Goal: Task Accomplishment & Management: Use online tool/utility

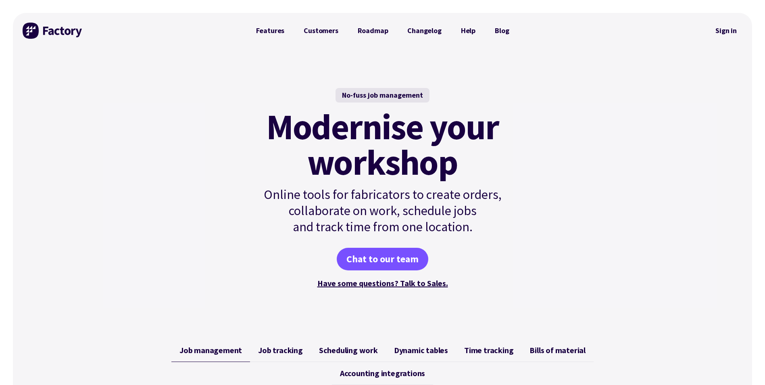
click at [725, 29] on link "Sign in" at bounding box center [726, 30] width 33 height 19
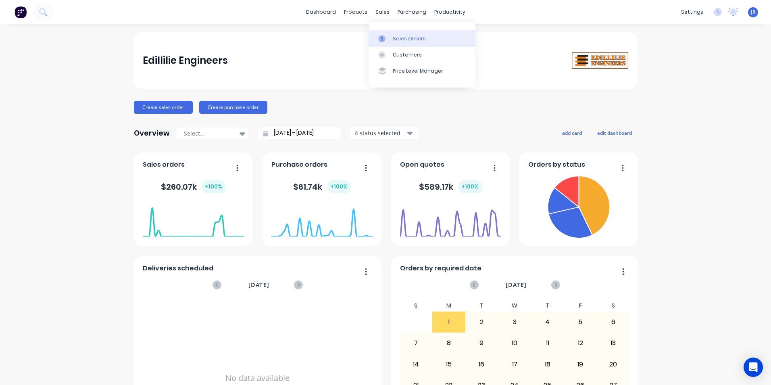
click at [387, 36] on div at bounding box center [384, 38] width 12 height 7
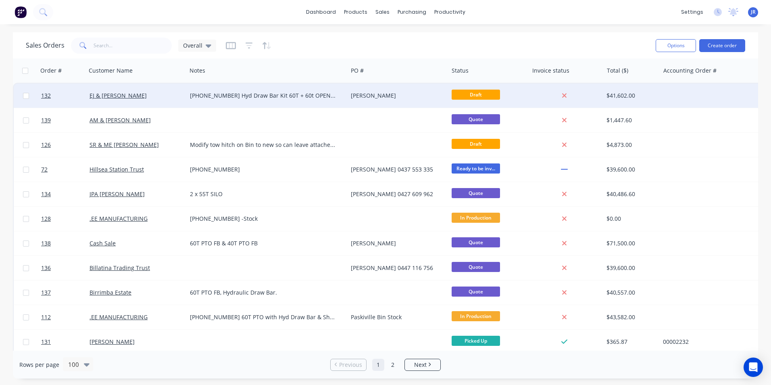
click at [159, 99] on div "EJ & [PERSON_NAME]" at bounding box center [135, 96] width 90 height 8
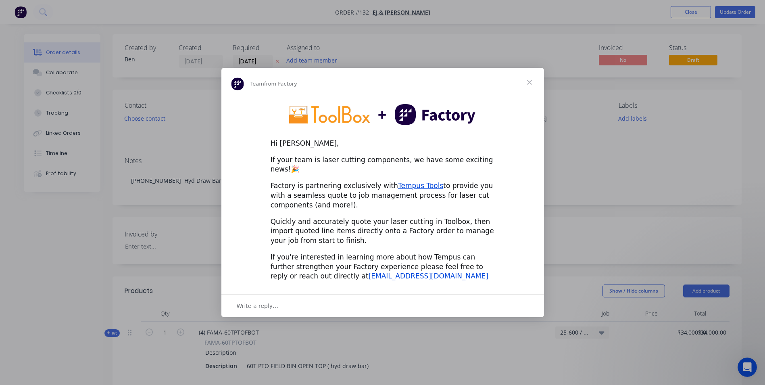
click at [530, 89] on span "Close" at bounding box center [529, 82] width 29 height 29
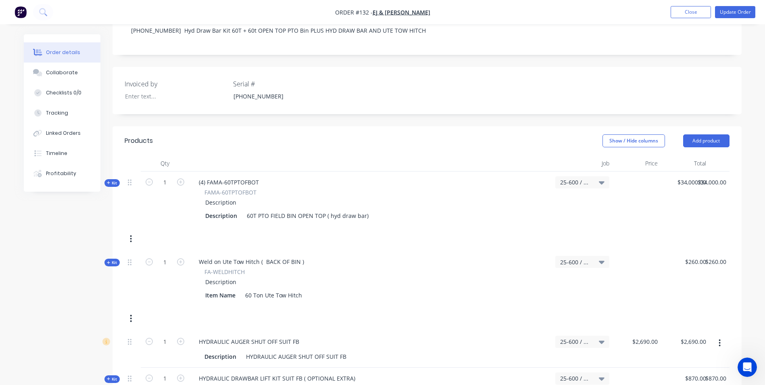
scroll to position [202, 0]
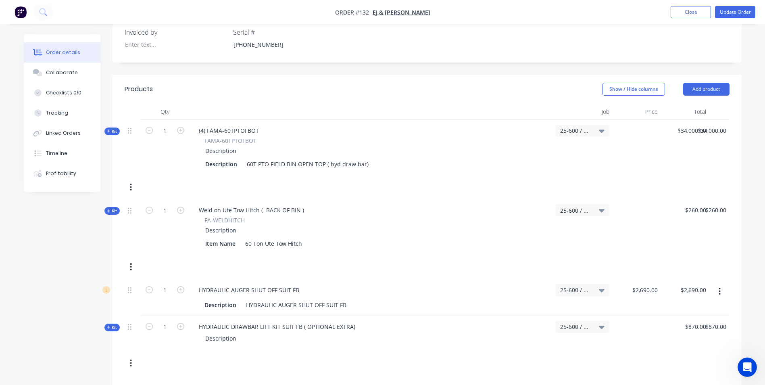
click at [397, 107] on div at bounding box center [370, 112] width 363 height 16
click at [130, 186] on button "button" at bounding box center [130, 187] width 19 height 15
click at [116, 270] on div "Delete" at bounding box center [102, 273] width 62 height 12
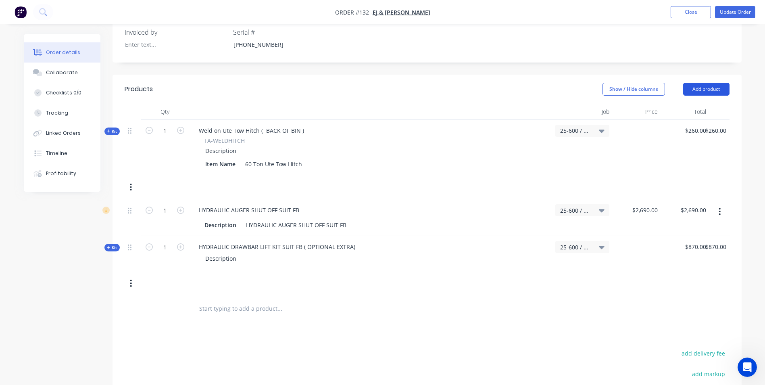
click at [696, 90] on button "Add product" at bounding box center [707, 89] width 46 height 13
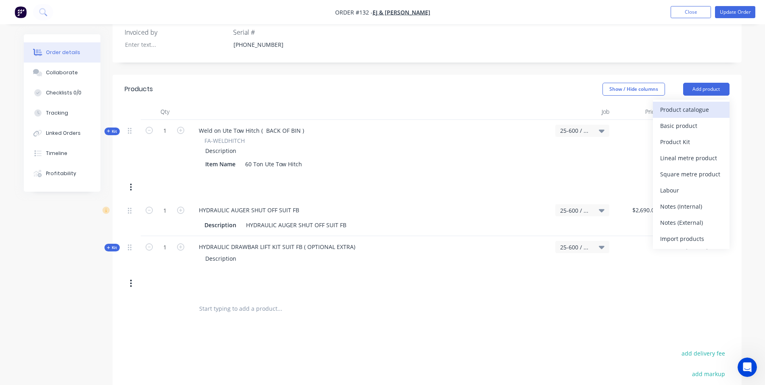
click at [686, 113] on div "Product catalogue" at bounding box center [692, 110] width 62 height 12
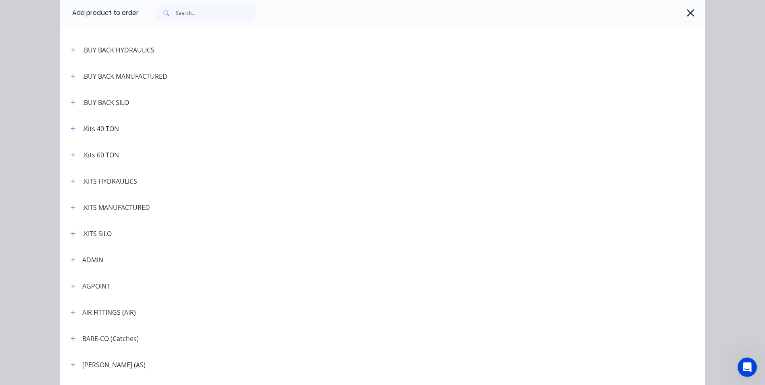
scroll to position [121, 0]
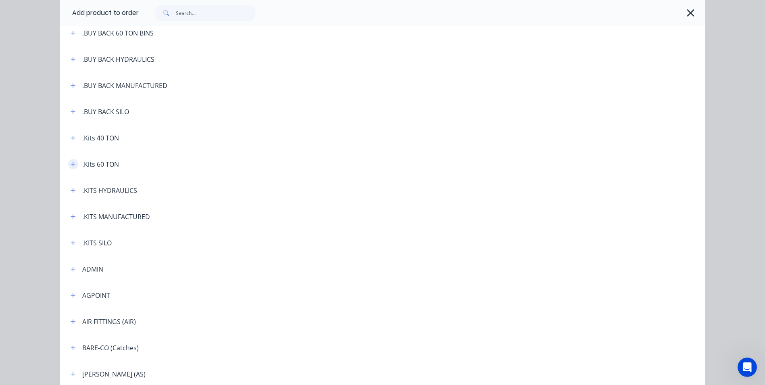
click at [68, 165] on button "button" at bounding box center [73, 164] width 10 height 10
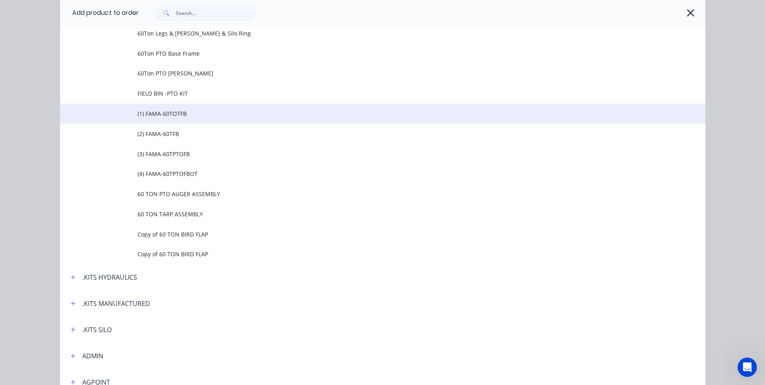
scroll to position [605, 0]
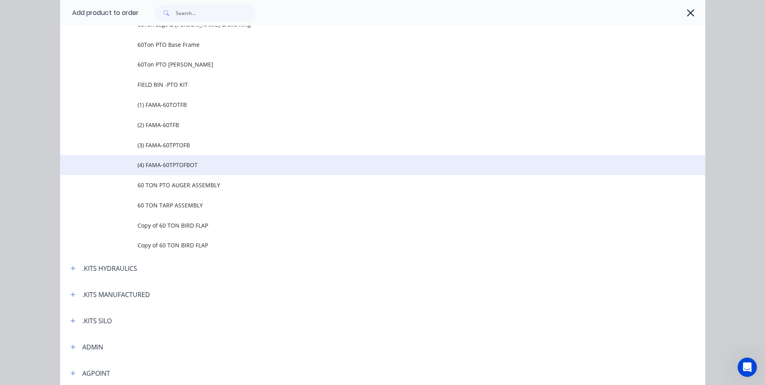
click at [168, 168] on span "(4) FAMA-60TPTOFBOT" at bounding box center [365, 165] width 454 height 8
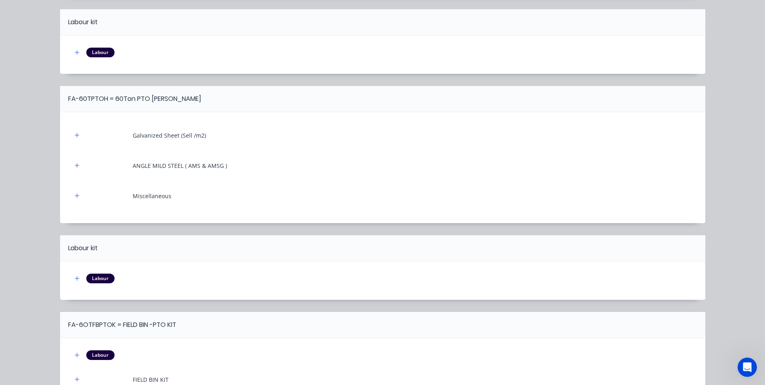
scroll to position [3899, 0]
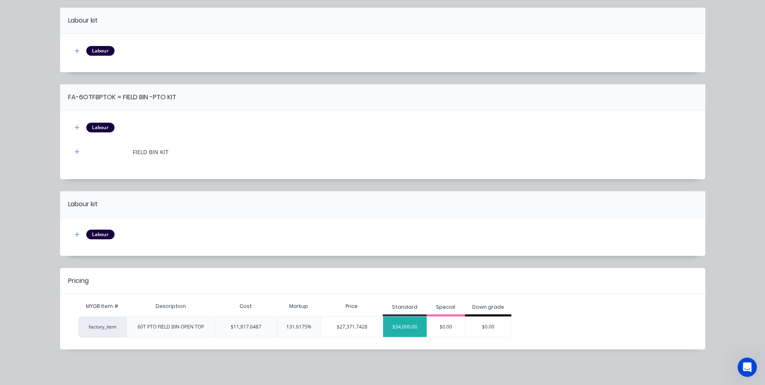
click at [406, 324] on div "$34,000.00" at bounding box center [405, 327] width 44 height 20
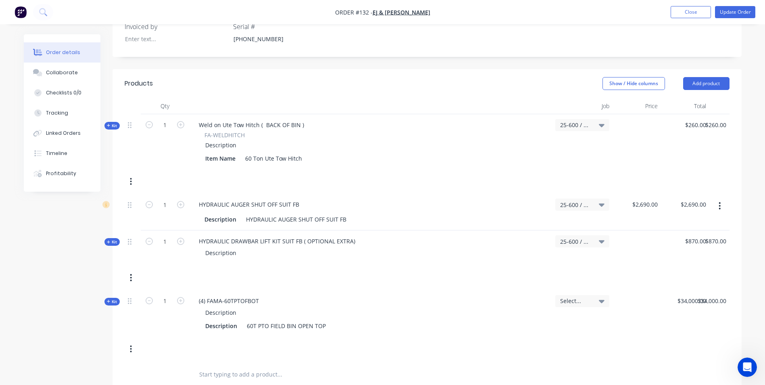
scroll to position [208, 0]
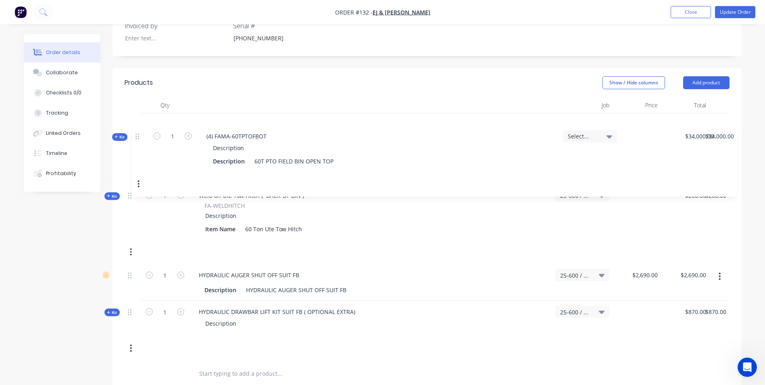
drag, startPoint x: 129, startPoint y: 309, endPoint x: 137, endPoint y: 137, distance: 172.5
click at [137, 137] on div "Kit 1 Weld on Ute Tow Hitch ( BACK OF BIN ) FA-WELDHITCH Description Item Name …" at bounding box center [427, 236] width 605 height 247
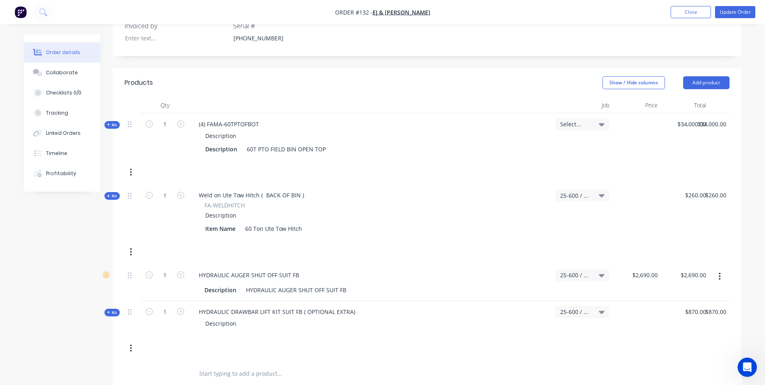
click at [130, 253] on icon "button" at bounding box center [131, 251] width 2 height 9
click at [106, 334] on div "Delete" at bounding box center [102, 338] width 62 height 12
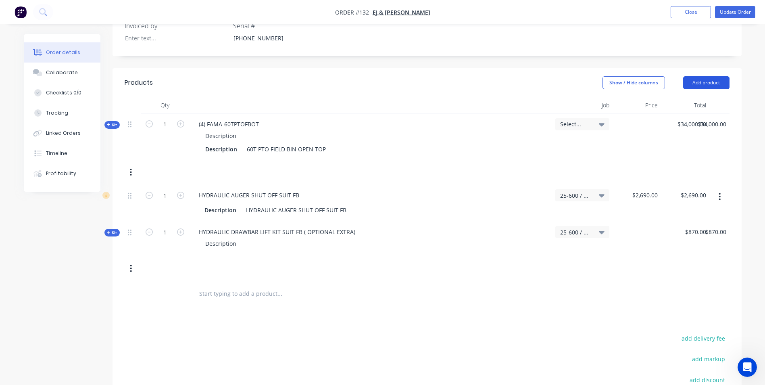
click at [701, 83] on button "Add product" at bounding box center [707, 82] width 46 height 13
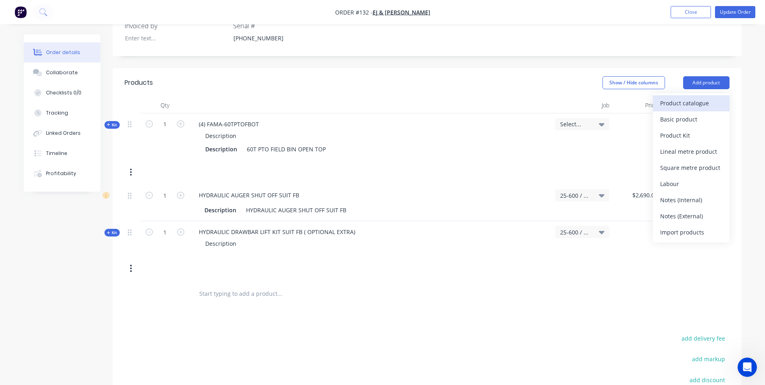
click at [691, 103] on div "Product catalogue" at bounding box center [692, 103] width 62 height 12
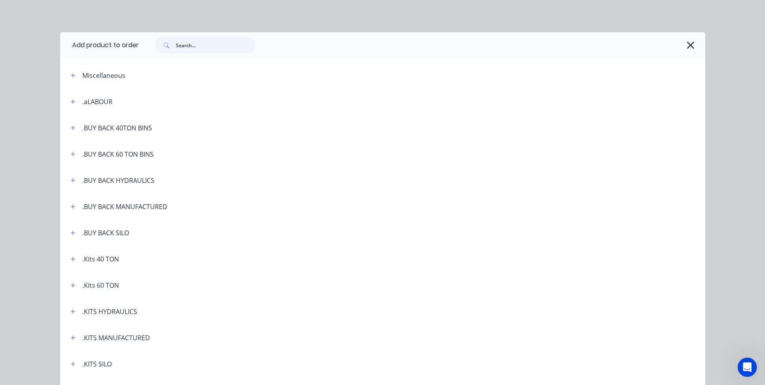
click at [188, 45] on input "text" at bounding box center [216, 45] width 80 height 16
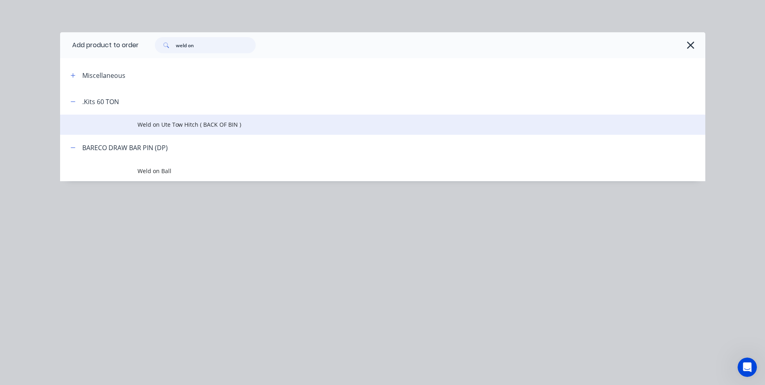
type input "weld on"
click at [148, 123] on span "Weld on Ute Tow Hitch ( BACK OF BIN )" at bounding box center [365, 124] width 454 height 8
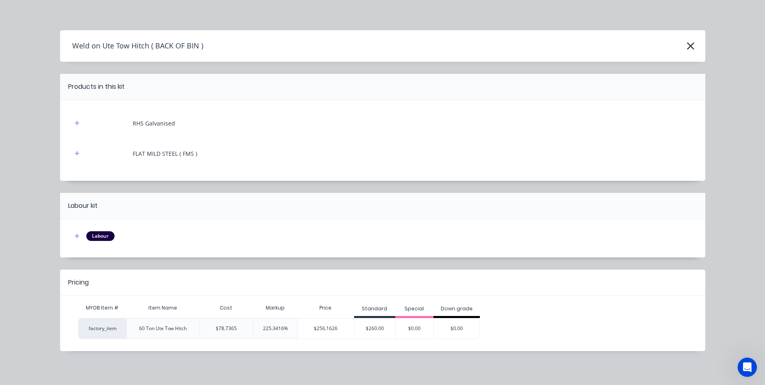
scroll to position [4, 0]
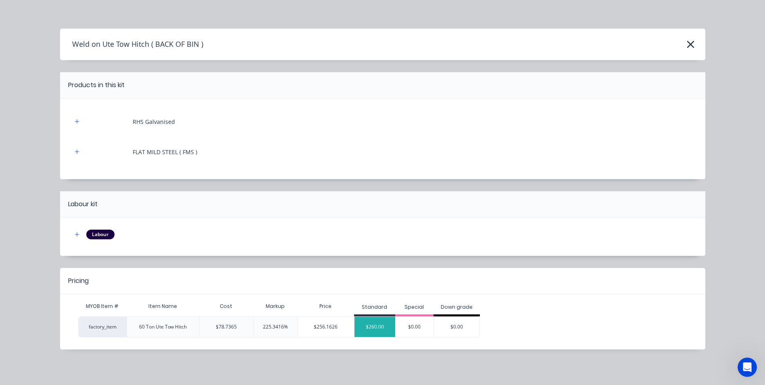
click at [367, 328] on div "$260.00" at bounding box center [375, 327] width 41 height 20
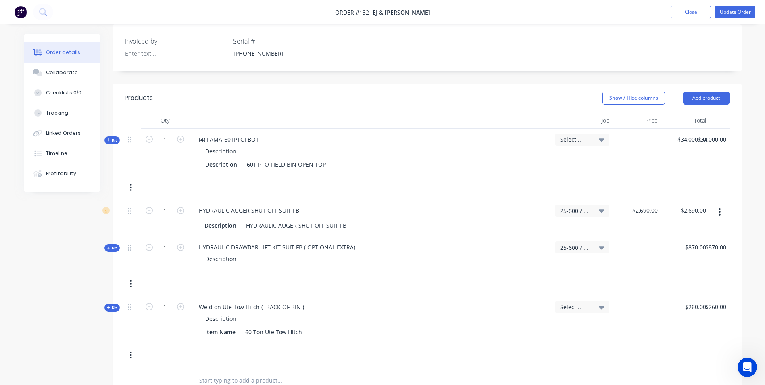
scroll to position [202, 0]
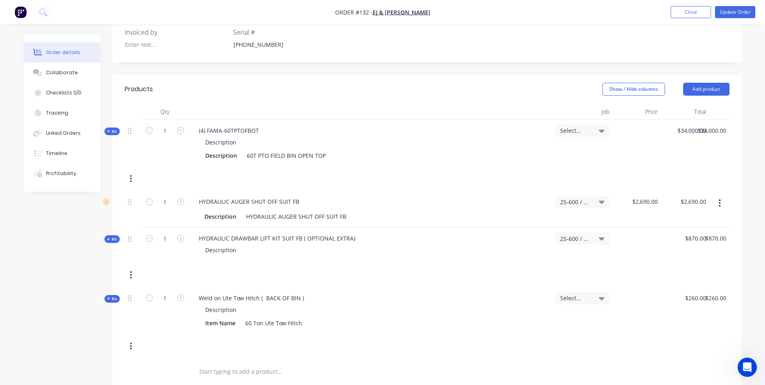
click at [605, 132] on div "Select..." at bounding box center [583, 131] width 54 height 12
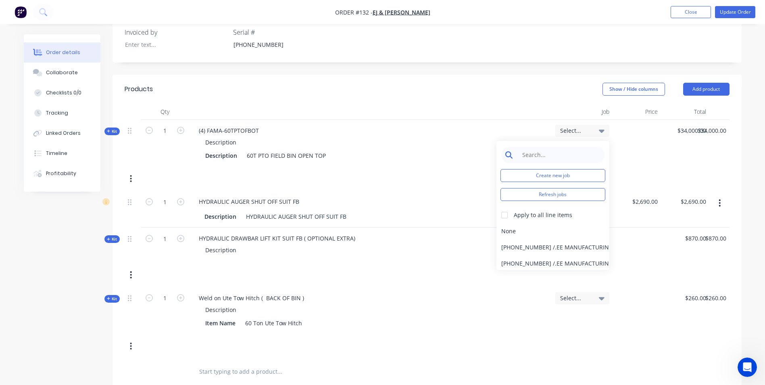
click at [560, 151] on input at bounding box center [559, 155] width 83 height 16
type input "25-600"
click at [512, 232] on div "25-600 / 60T PTO FB" at bounding box center [553, 231] width 113 height 16
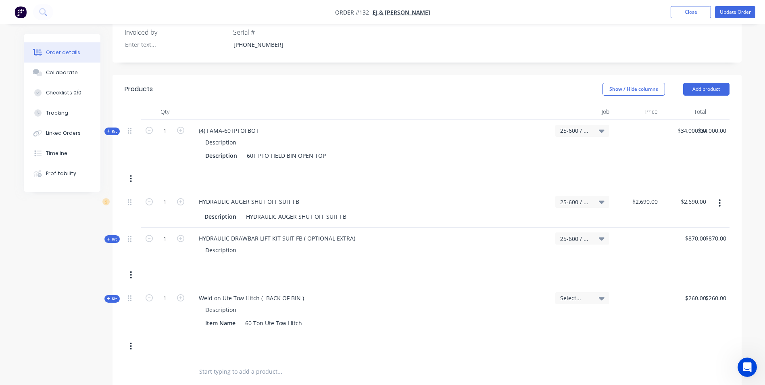
click at [601, 298] on icon at bounding box center [602, 298] width 6 height 3
click at [559, 322] on input at bounding box center [559, 322] width 83 height 16
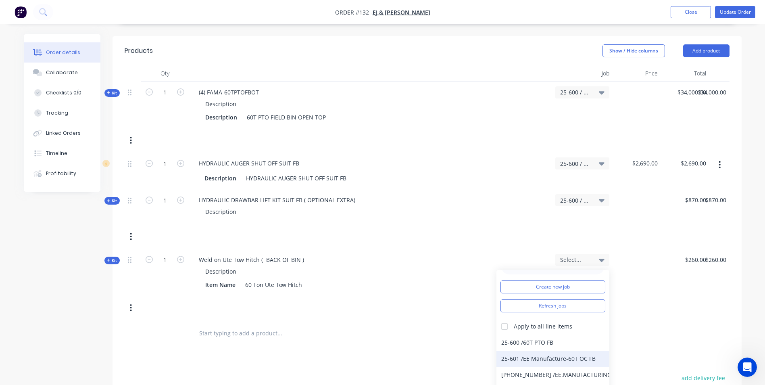
scroll to position [242, 0]
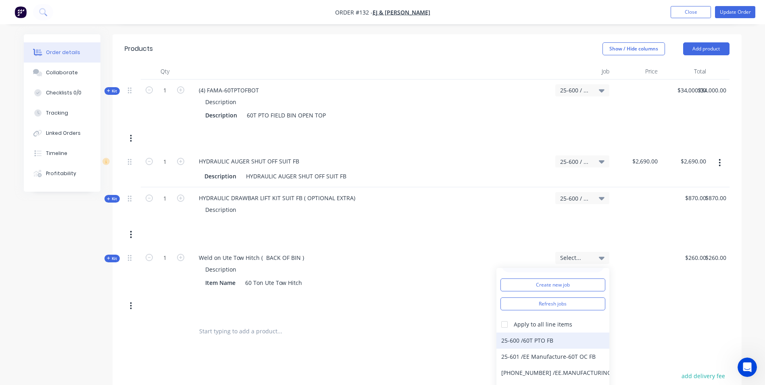
type input "25-60"
click at [522, 337] on div "25-600 / 60T PTO FB" at bounding box center [553, 340] width 113 height 16
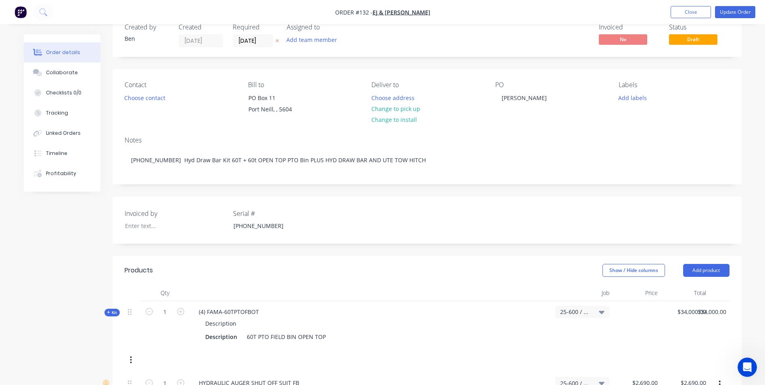
scroll to position [0, 0]
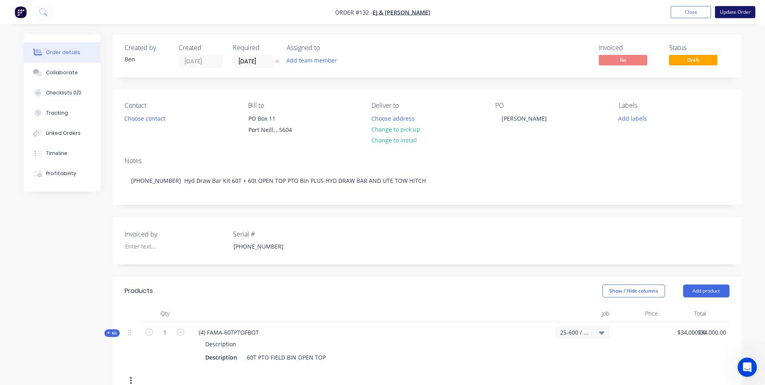
click at [725, 13] on button "Update Order" at bounding box center [735, 12] width 40 height 12
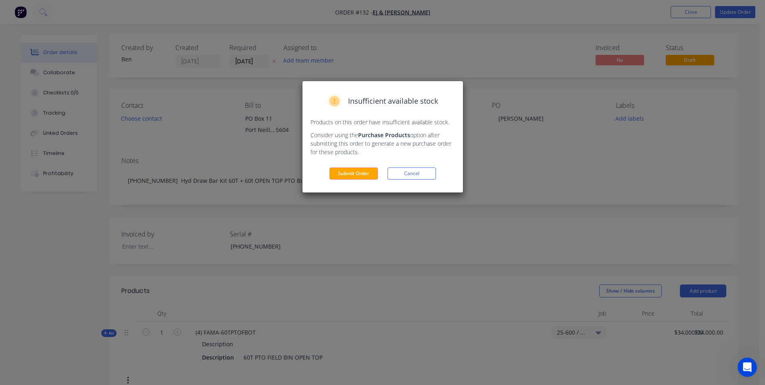
click at [367, 175] on button "Submit Order" at bounding box center [354, 173] width 48 height 12
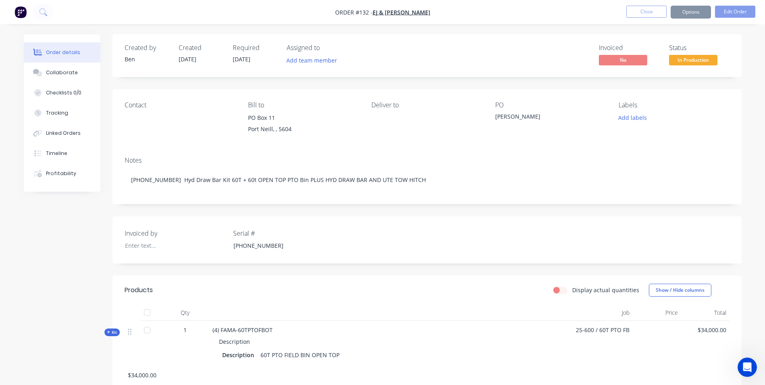
click at [688, 8] on button "Options" at bounding box center [691, 12] width 40 height 13
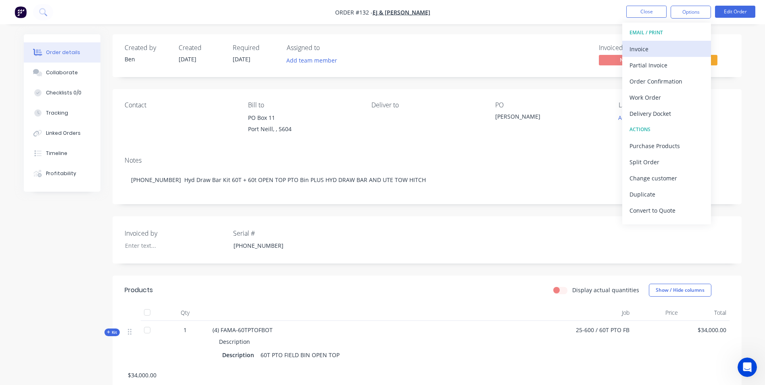
click at [661, 46] on div "Invoice" at bounding box center [667, 49] width 74 height 12
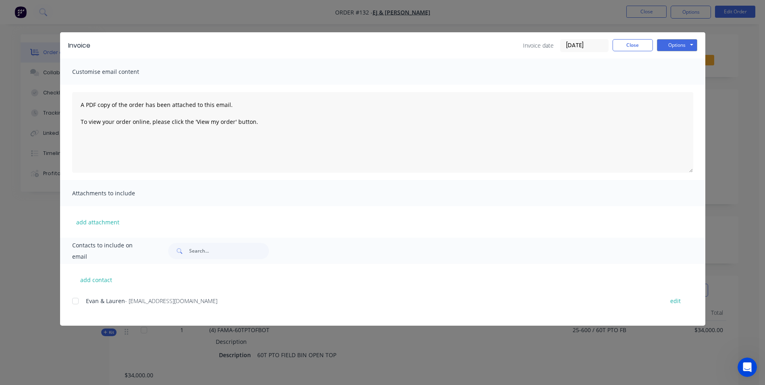
click at [71, 303] on div "add contact Evan & Lauren - huntfarms87@gmail.com edit" at bounding box center [383, 295] width 646 height 62
click at [74, 301] on div at bounding box center [75, 301] width 16 height 16
click at [676, 44] on button "Options" at bounding box center [677, 45] width 40 height 12
click at [688, 58] on button "Preview" at bounding box center [683, 59] width 52 height 13
click at [76, 302] on div at bounding box center [75, 301] width 16 height 16
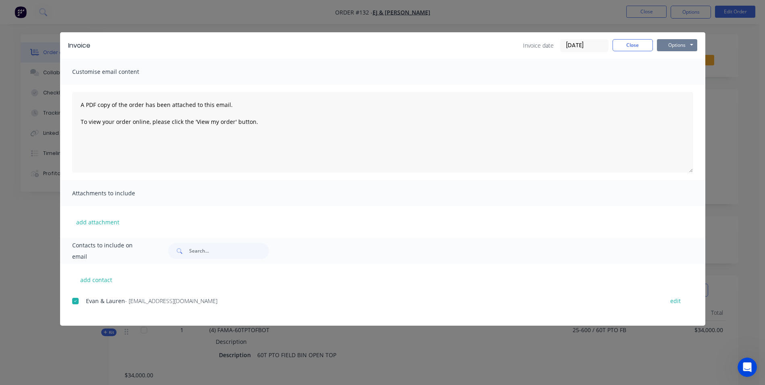
click at [672, 45] on button "Options" at bounding box center [677, 45] width 40 height 12
click at [679, 88] on button "Email" at bounding box center [683, 85] width 52 height 13
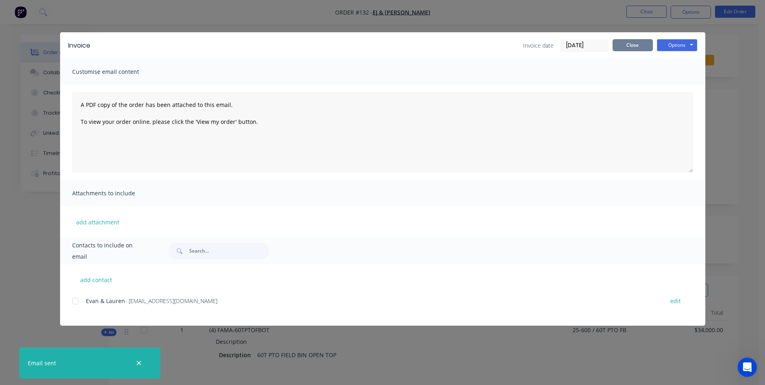
click at [627, 44] on button "Close" at bounding box center [633, 45] width 40 height 12
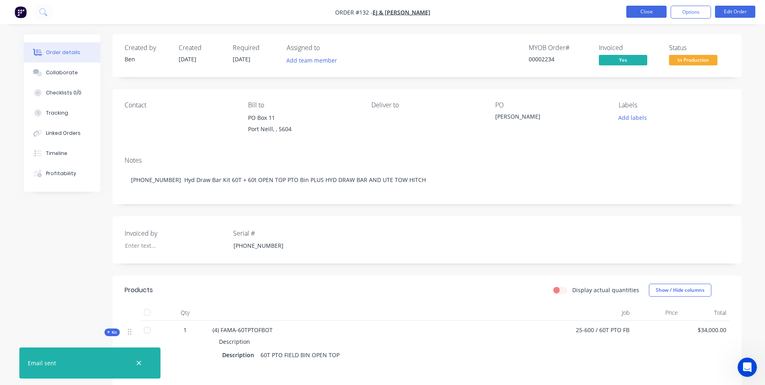
click at [652, 11] on button "Close" at bounding box center [647, 12] width 40 height 12
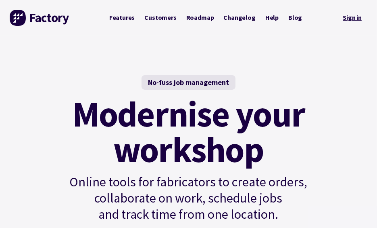
click at [348, 22] on link "Sign in" at bounding box center [352, 18] width 30 height 17
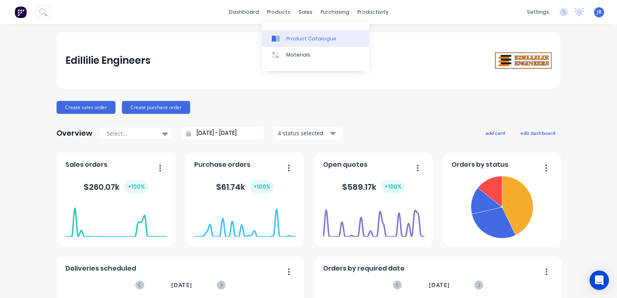
click at [289, 36] on div "Product Catalogue" at bounding box center [311, 38] width 50 height 7
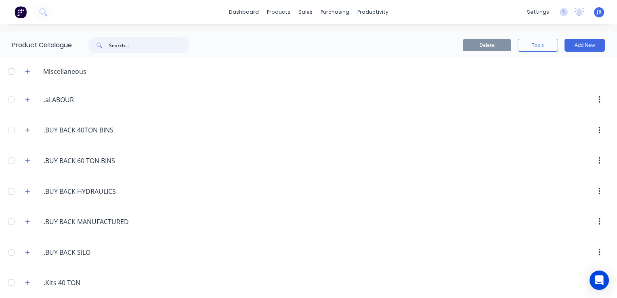
click at [165, 47] on input "text" at bounding box center [149, 45] width 80 height 16
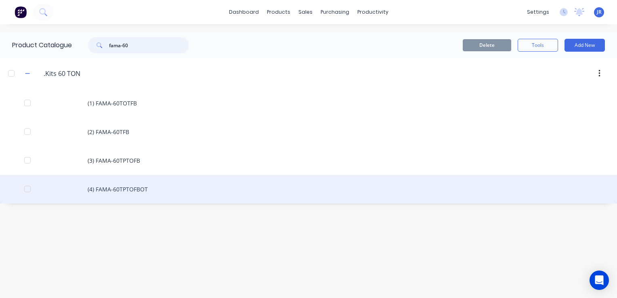
type input "fama-60"
click at [142, 190] on div "(4) FAMA-60TPTOFBOT" at bounding box center [308, 189] width 617 height 29
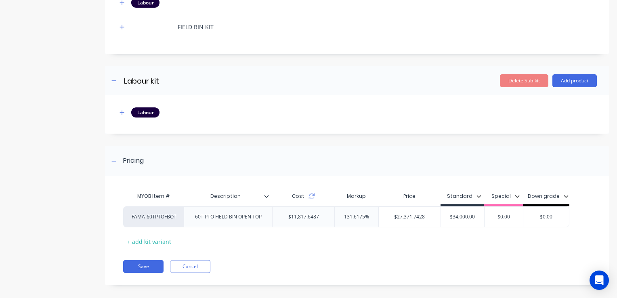
scroll to position [4183, 0]
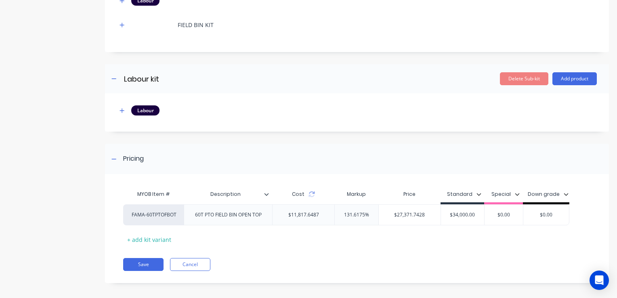
type input "Description"
drag, startPoint x: 189, startPoint y: 188, endPoint x: 194, endPoint y: 186, distance: 5.5
click at [194, 190] on input "Description" at bounding box center [226, 193] width 84 height 7
drag, startPoint x: 266, startPoint y: 181, endPoint x: 234, endPoint y: 176, distance: 32.7
click at [234, 176] on div "Pricing MYOB Item # Description Cost Markup Price Standard Special Down grade F…" at bounding box center [357, 213] width 504 height 139
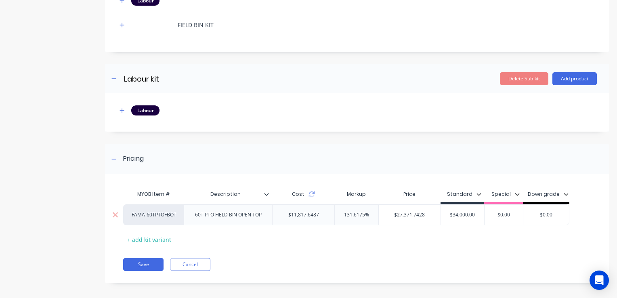
drag, startPoint x: 209, startPoint y: 180, endPoint x: 177, endPoint y: 211, distance: 44.5
click at [177, 211] on div "FAMA-60TPTOFBOT" at bounding box center [153, 214] width 61 height 21
click at [172, 215] on div "FAMA-60TPTOFBOT" at bounding box center [153, 214] width 61 height 21
click at [176, 210] on div "FAMA-60TPTOFBOT" at bounding box center [153, 214] width 61 height 21
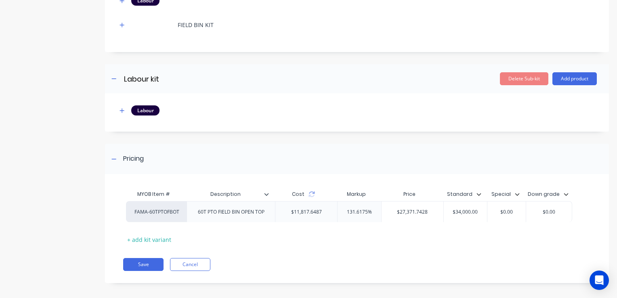
click at [174, 213] on div "FAMA-60TPTOFBOT 60T PTO FIELD BIN OPEN TOP $11,817.6487 131.6175% $27,371.7428 …" at bounding box center [354, 214] width 462 height 21
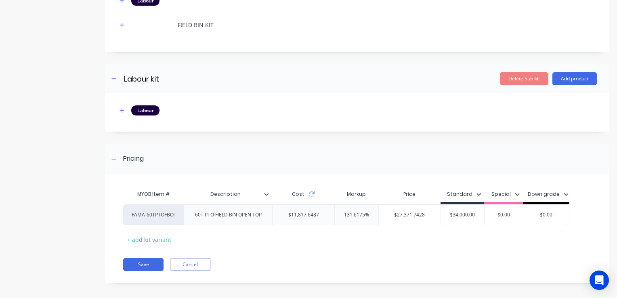
click at [190, 182] on div "MYOB Item # Description Cost Markup Price Standard Special Down grade FAMA-60TP…" at bounding box center [354, 214] width 499 height 64
click at [151, 211] on div "FAMA-60TPTOFBOT" at bounding box center [154, 214] width 44 height 7
type input "fac"
click at [162, 211] on button "factory_item" at bounding box center [160, 212] width 56 height 12
click at [152, 259] on button "Save" at bounding box center [143, 264] width 40 height 13
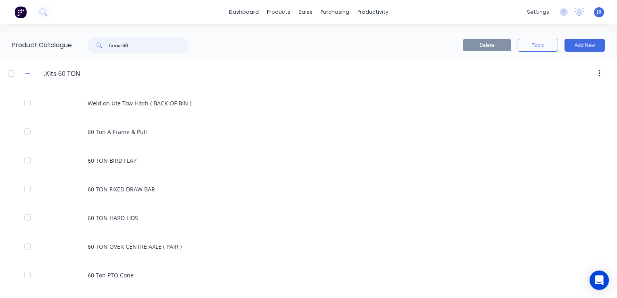
drag, startPoint x: 133, startPoint y: 45, endPoint x: 106, endPoint y: 49, distance: 27.3
click at [106, 49] on div "fama-60" at bounding box center [138, 45] width 101 height 16
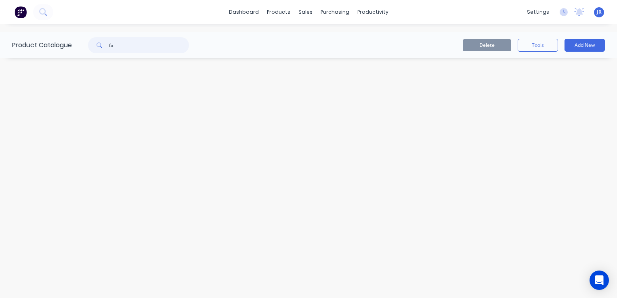
type input "f"
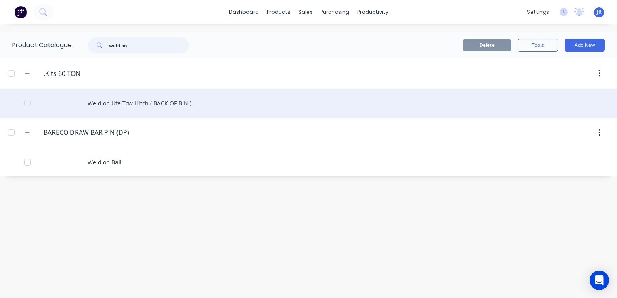
type input "weld on"
click at [67, 101] on div "Weld on Ute Tow Hitch ( BACK OF BIN )" at bounding box center [308, 103] width 617 height 29
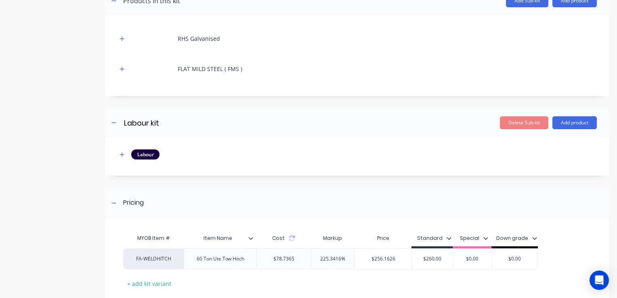
scroll to position [202, 0]
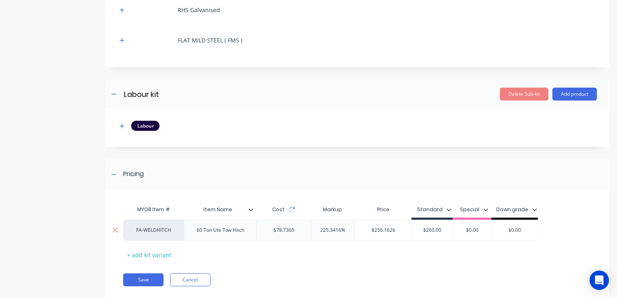
click at [178, 234] on div "FA-WELDHITCH" at bounding box center [153, 229] width 61 height 21
click at [171, 227] on div "FA-WELDHITCH" at bounding box center [154, 229] width 44 height 7
type input "fac"
click at [169, 229] on button "factory_item" at bounding box center [160, 232] width 56 height 12
click at [151, 281] on button "Save" at bounding box center [143, 279] width 40 height 13
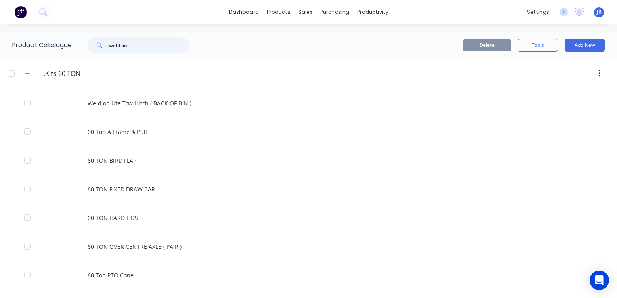
click at [143, 46] on input "weld on" at bounding box center [149, 45] width 80 height 16
type input "w"
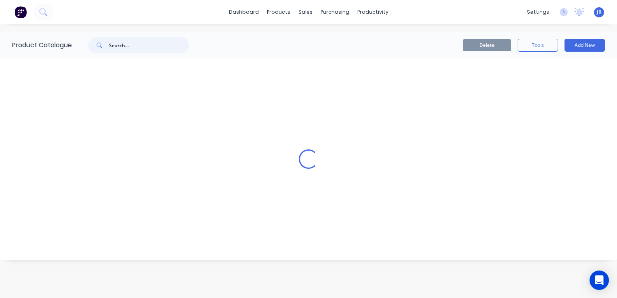
click at [127, 43] on input "text" at bounding box center [149, 45] width 80 height 16
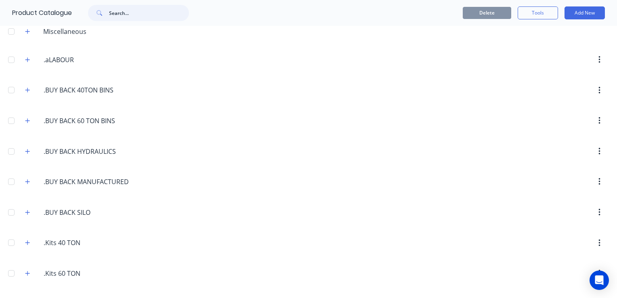
scroll to position [40, 0]
click at [26, 152] on icon "button" at bounding box center [27, 151] width 5 height 6
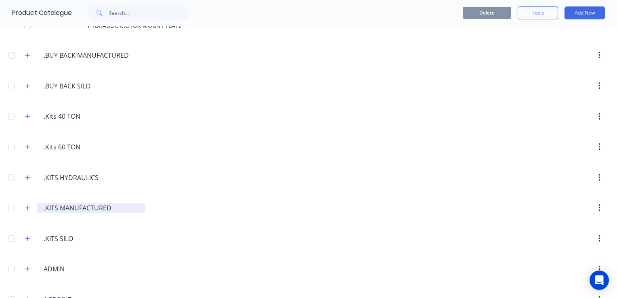
scroll to position [323, 0]
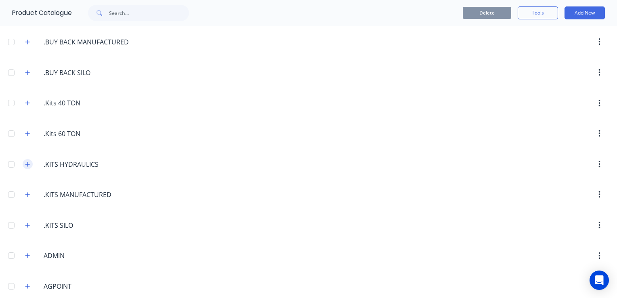
click at [31, 166] on button "button" at bounding box center [28, 164] width 10 height 10
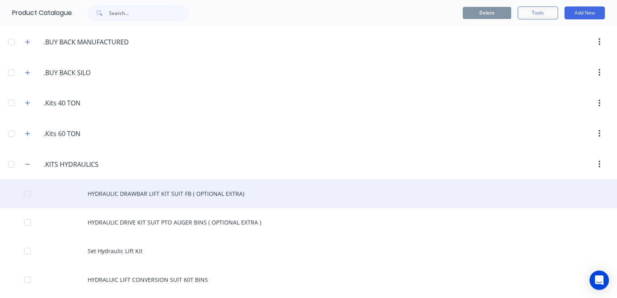
click at [163, 193] on div "HYDRAULIC DRAWBAR LIFT KIT SUIT FB ( OPTIONAL EXTRA)" at bounding box center [308, 193] width 617 height 29
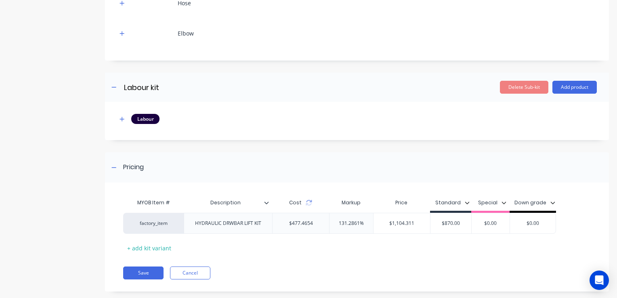
scroll to position [373, 0]
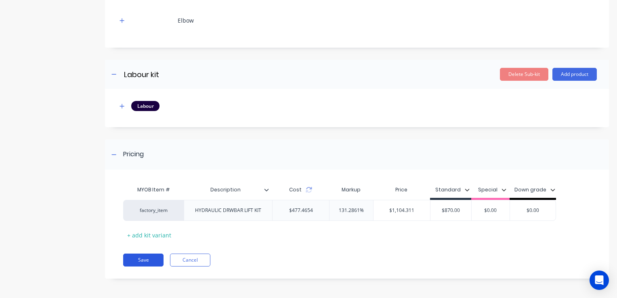
click at [151, 257] on button "Save" at bounding box center [143, 259] width 40 height 13
